Goal: Task Accomplishment & Management: Use online tool/utility

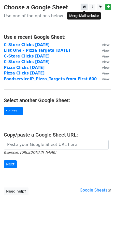
click at [83, 7] on icon at bounding box center [83, 7] width 3 height 4
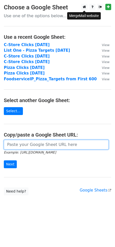
click at [36, 143] on input "url" at bounding box center [56, 145] width 104 height 10
paste input "https://docs.google.com/spreadsheets/d/1qaxA_oVdlKFKFVG3yu1BbC3OmwfpfKb8KrEO72a…"
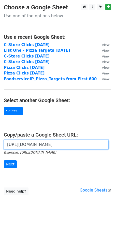
scroll to position [0, 149]
type input "https://docs.google.com/spreadsheets/d/1qaxA_oVdlKFKFVG3yu1BbC3OmwfpfKb8KrEO72a…"
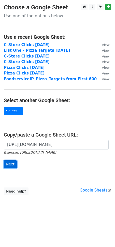
scroll to position [0, 0]
click at [10, 162] on input "Next" at bounding box center [10, 164] width 13 height 8
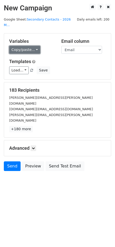
click at [31, 46] on link "Copy/paste..." at bounding box center [24, 50] width 31 height 8
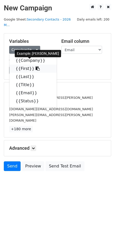
click at [24, 65] on link "{{First}}" at bounding box center [32, 69] width 47 height 8
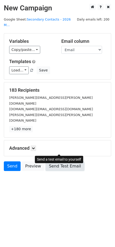
click at [51, 161] on link "Send Test Email" at bounding box center [64, 166] width 39 height 10
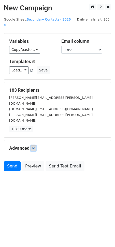
click at [32, 147] on icon at bounding box center [33, 148] width 3 height 3
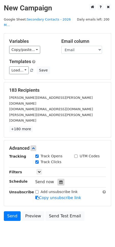
click at [59, 180] on icon at bounding box center [60, 182] width 3 height 4
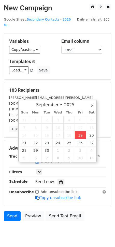
type input "[DATE] 14:34"
type input "02"
type input "34"
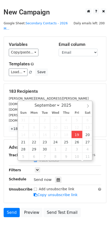
scroll to position [0, 0]
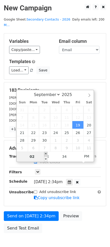
type input "[DATE] 15:34"
type input "03"
click at [46, 154] on span at bounding box center [46, 153] width 4 height 5
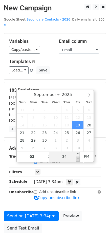
type input "[DATE] 15:29"
type input "29"
click at [77, 160] on span at bounding box center [78, 159] width 4 height 5
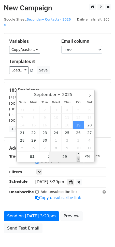
type input "[DATE] 15:24"
type input "24"
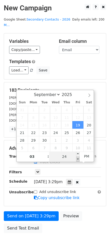
click at [77, 160] on span at bounding box center [78, 159] width 4 height 5
type input "[DATE] 15:19"
type input "19"
click at [77, 160] on span at bounding box center [78, 159] width 4 height 5
type input "[DATE] 15:14"
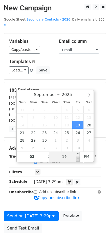
type input "14"
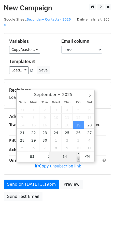
click at [77, 160] on span at bounding box center [78, 159] width 4 height 5
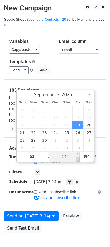
type input "[DATE] 15:09"
type input "09"
click at [78, 158] on span at bounding box center [78, 159] width 4 height 5
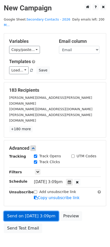
click at [35, 211] on link "Send on [DATE] 3:09pm" at bounding box center [31, 216] width 55 height 10
